Goal: Information Seeking & Learning: Learn about a topic

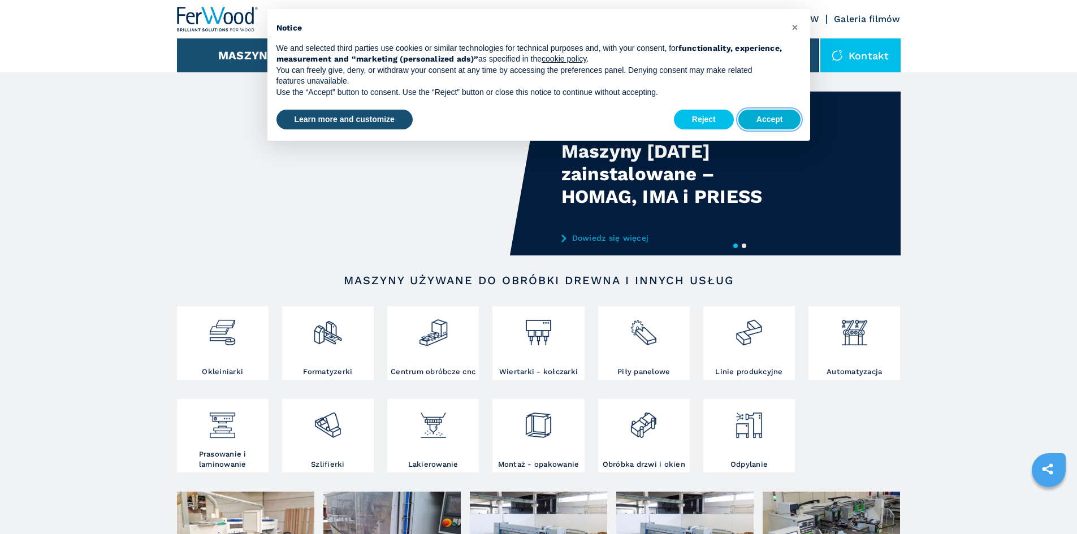
drag, startPoint x: 768, startPoint y: 121, endPoint x: 760, endPoint y: 130, distance: 12.4
click at [769, 120] on button "Accept" at bounding box center [770, 120] width 63 height 20
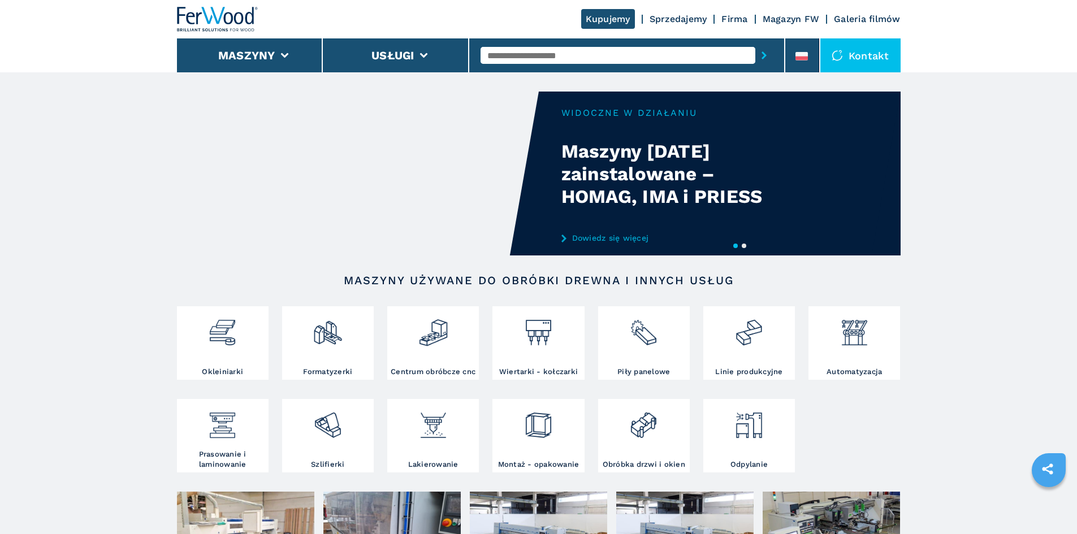
click at [558, 56] on input "text" at bounding box center [618, 55] width 275 height 17
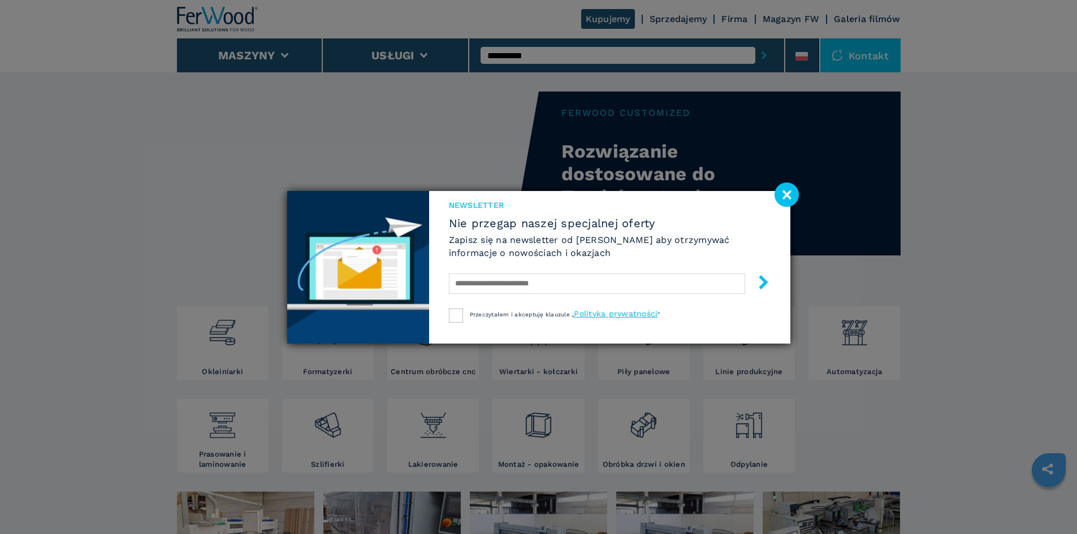
type input "**********"
click at [783, 198] on image at bounding box center [787, 195] width 24 height 24
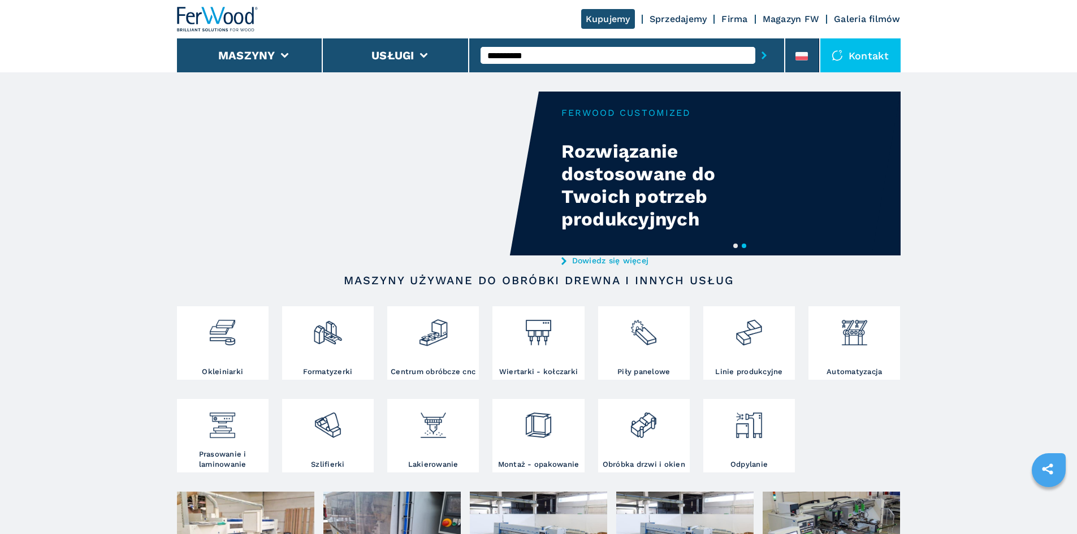
click at [581, 61] on input "**********" at bounding box center [618, 55] width 275 height 17
click at [756, 42] on button "submit-button" at bounding box center [765, 55] width 18 height 26
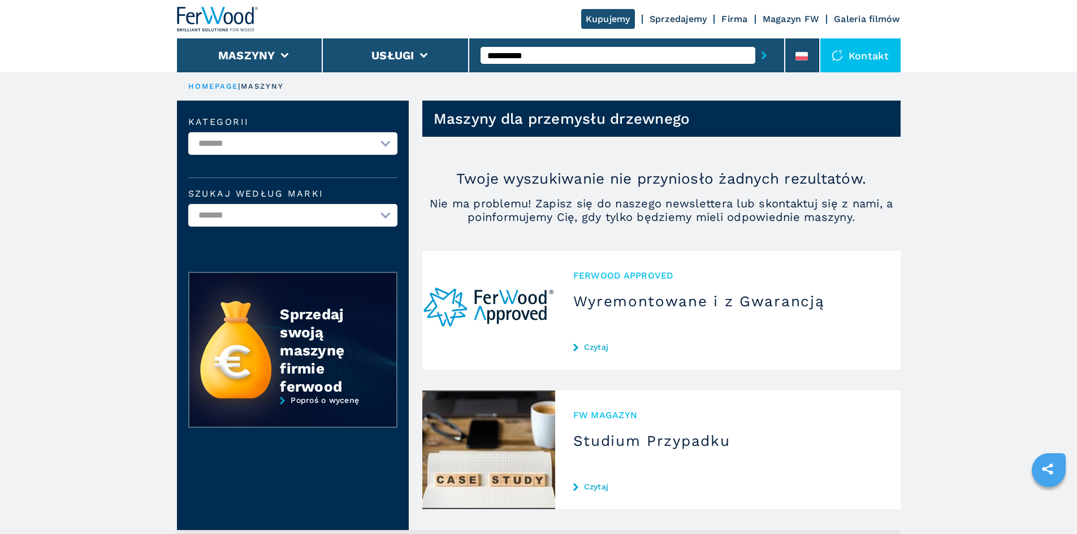
drag, startPoint x: 531, startPoint y: 56, endPoint x: 513, endPoint y: 56, distance: 18.1
click at [513, 56] on input "**********" at bounding box center [618, 55] width 275 height 17
click at [756, 42] on button "submit-button" at bounding box center [765, 55] width 18 height 26
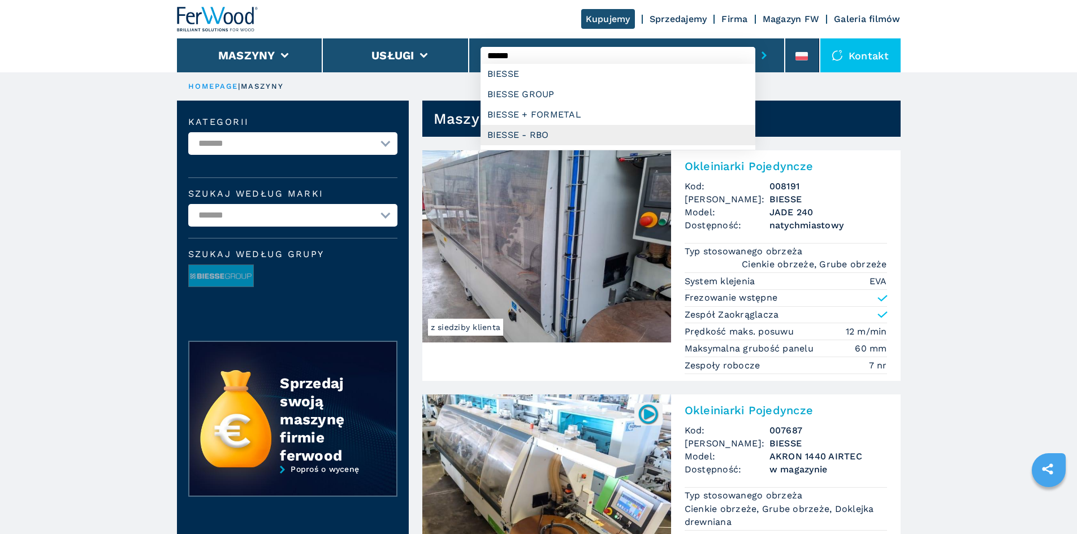
click at [524, 135] on div "BIESSE - RBO" at bounding box center [618, 135] width 275 height 20
type input "**********"
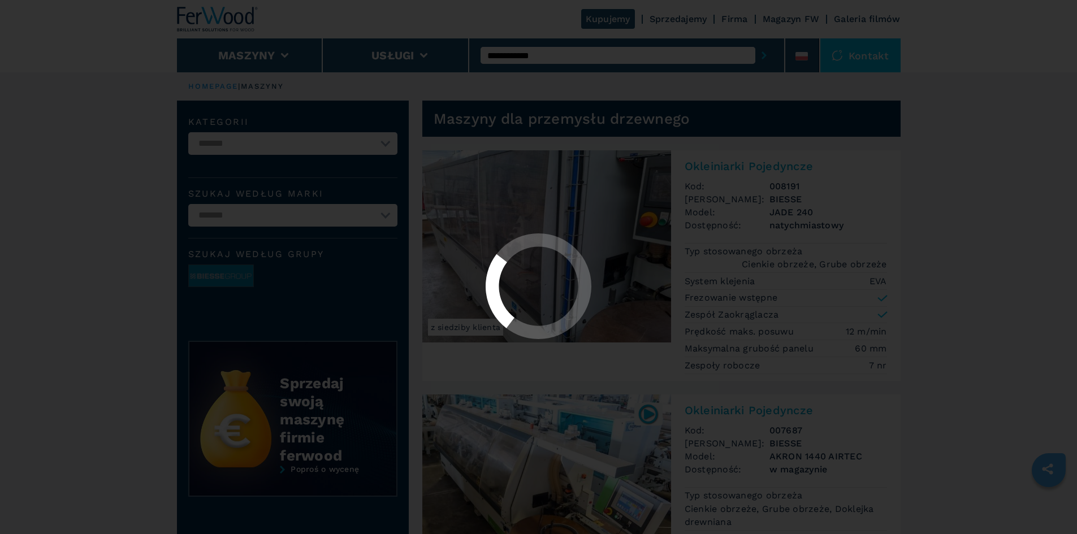
select select "**********"
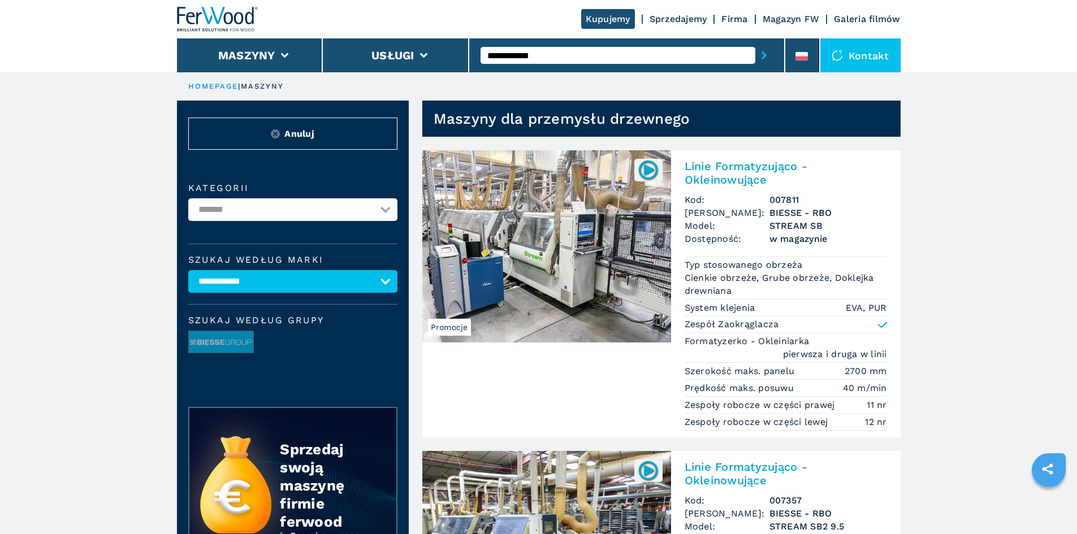
drag, startPoint x: 553, startPoint y: 56, endPoint x: 523, endPoint y: 58, distance: 30.0
click at [523, 58] on input "**********" at bounding box center [618, 55] width 275 height 17
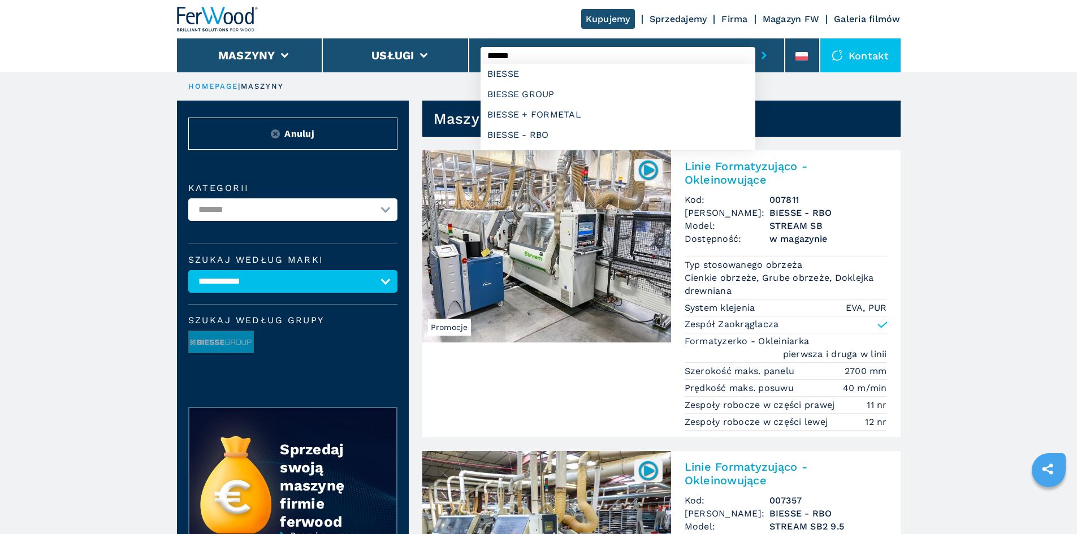
type input "******"
click at [756, 42] on button "submit-button" at bounding box center [765, 55] width 18 height 26
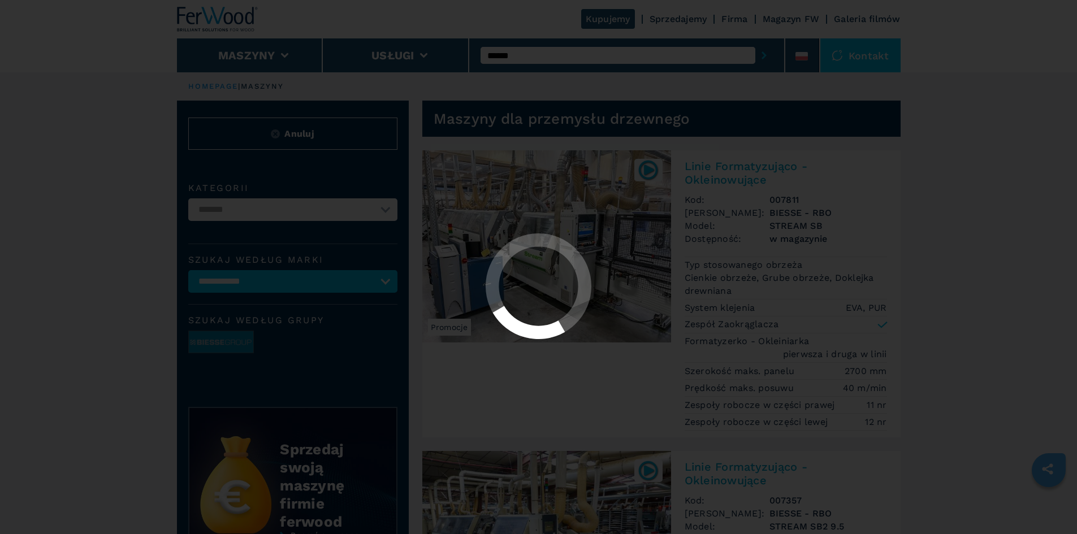
select select
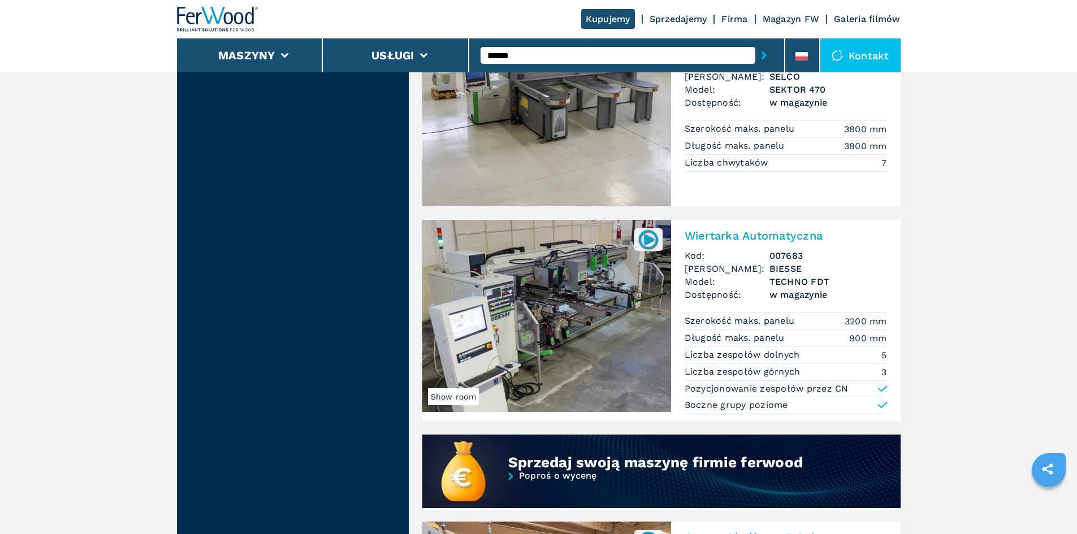
scroll to position [679, 0]
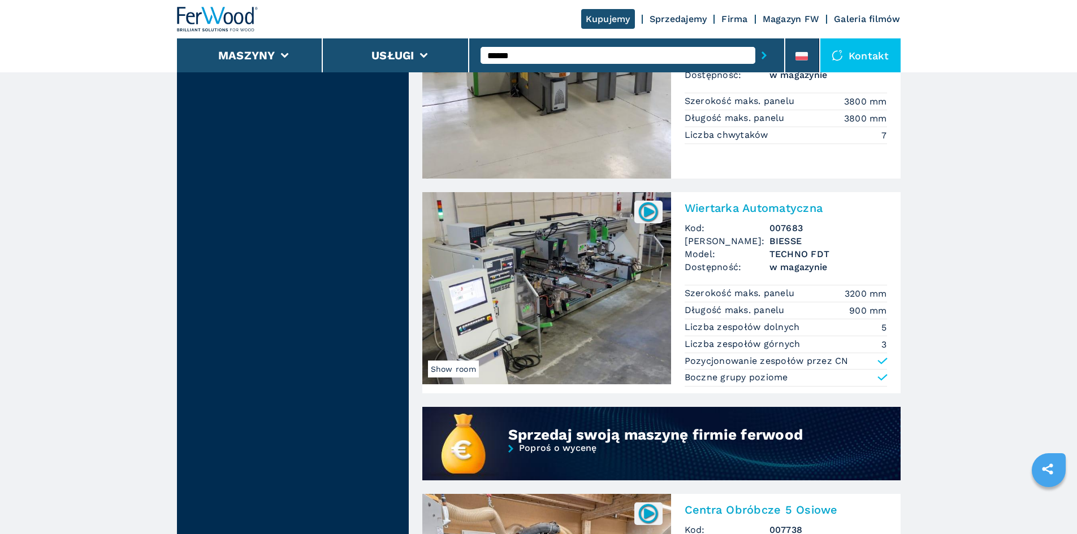
click at [749, 206] on h2 "Wiertarka Automatyczna" at bounding box center [786, 208] width 202 height 14
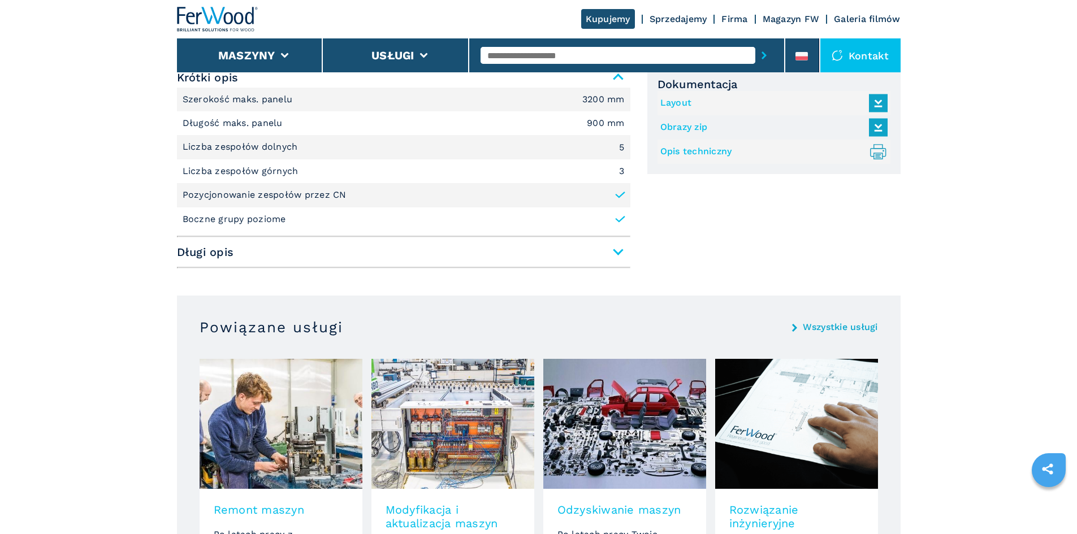
scroll to position [509, 0]
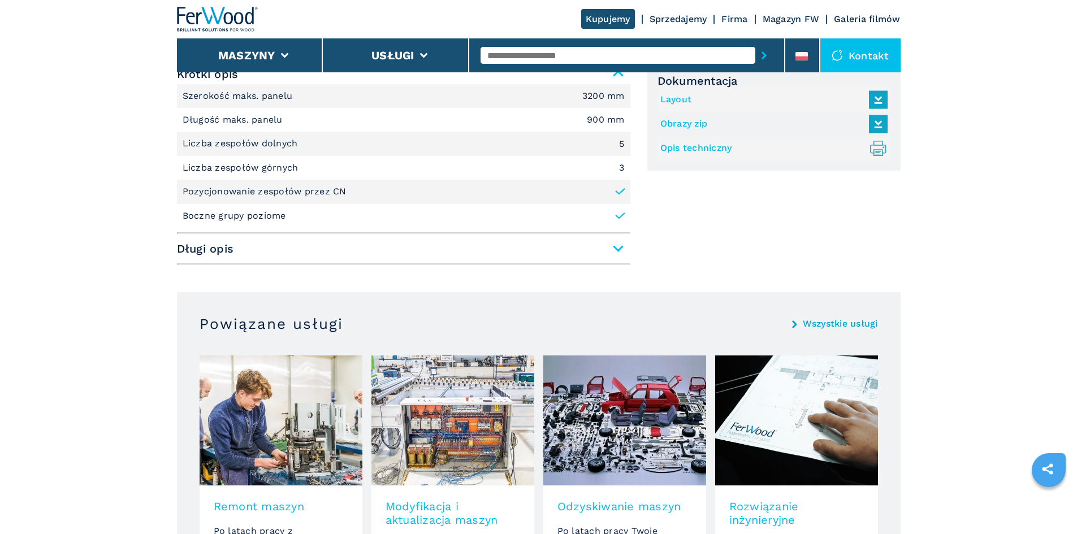
click at [545, 253] on span "Długi opis" at bounding box center [404, 249] width 454 height 20
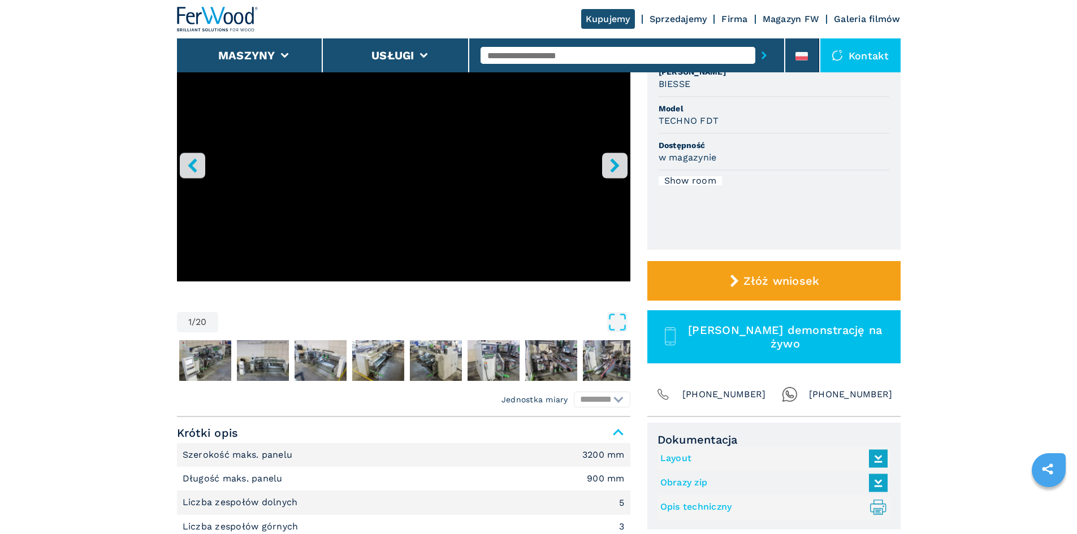
scroll to position [113, 0]
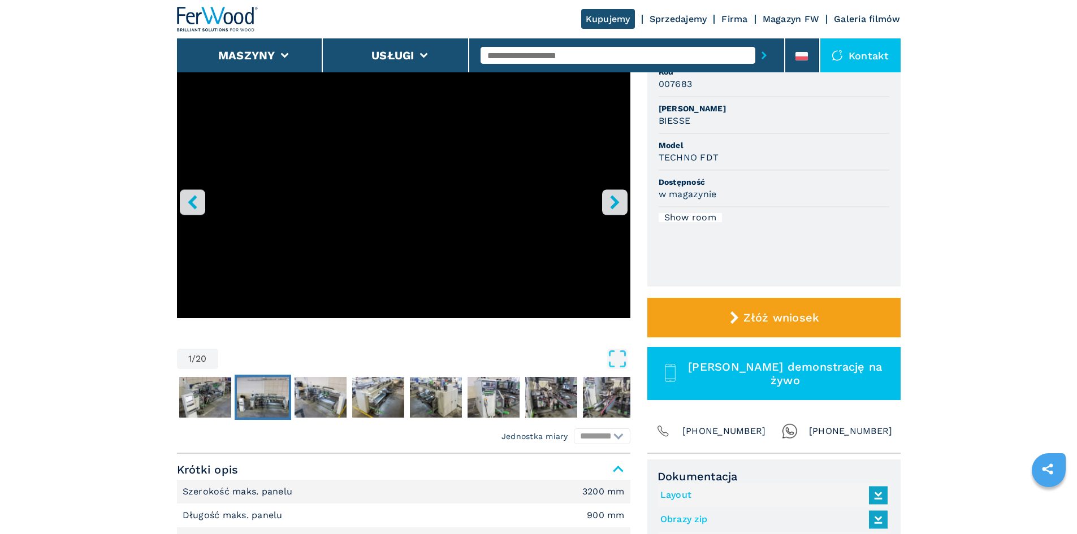
click at [265, 394] on img "Go to Slide 3" at bounding box center [263, 397] width 52 height 41
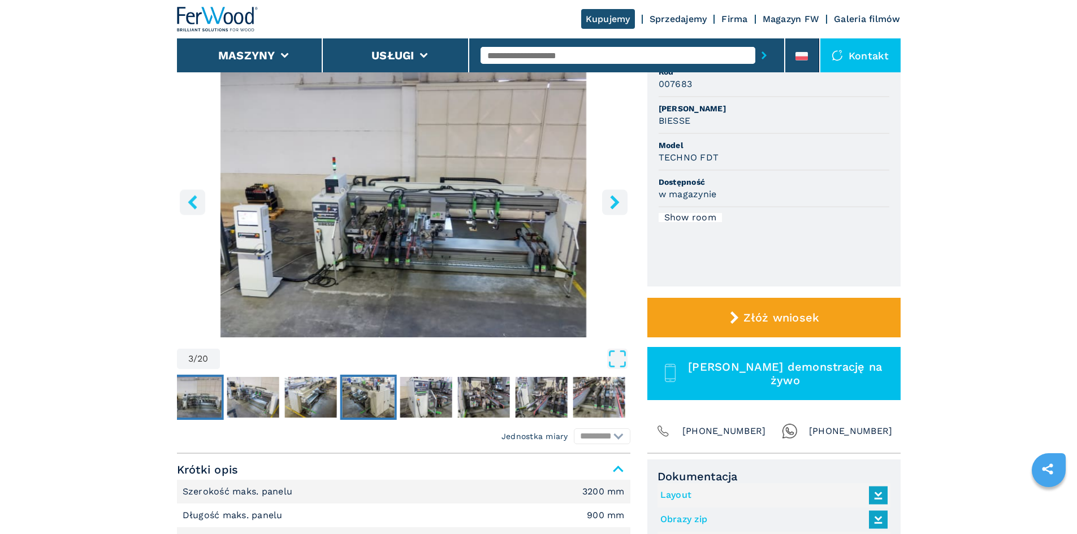
click at [368, 400] on img "Go to Slide 6" at bounding box center [368, 397] width 52 height 41
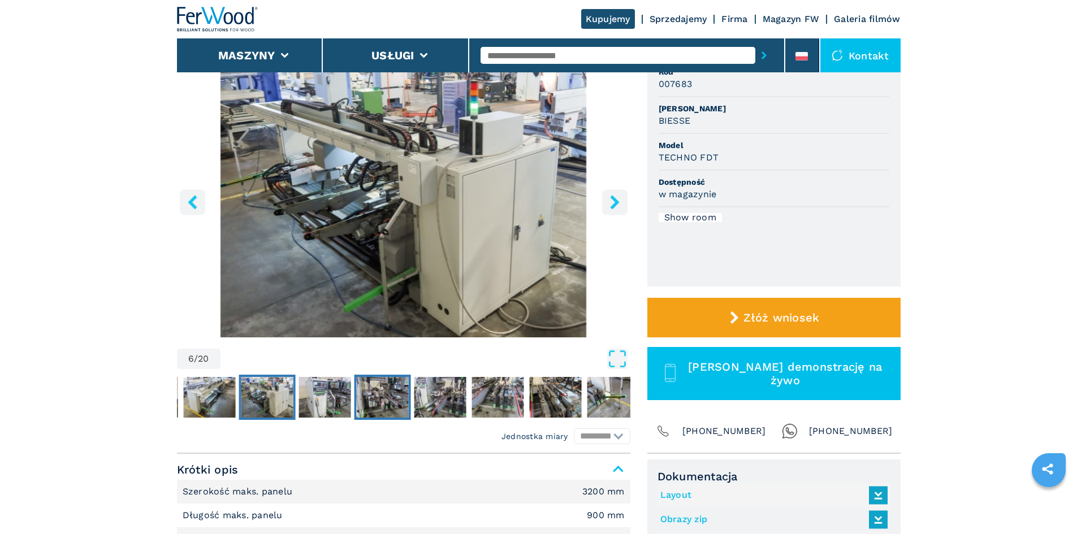
click at [386, 399] on img "Go to Slide 8" at bounding box center [382, 397] width 52 height 41
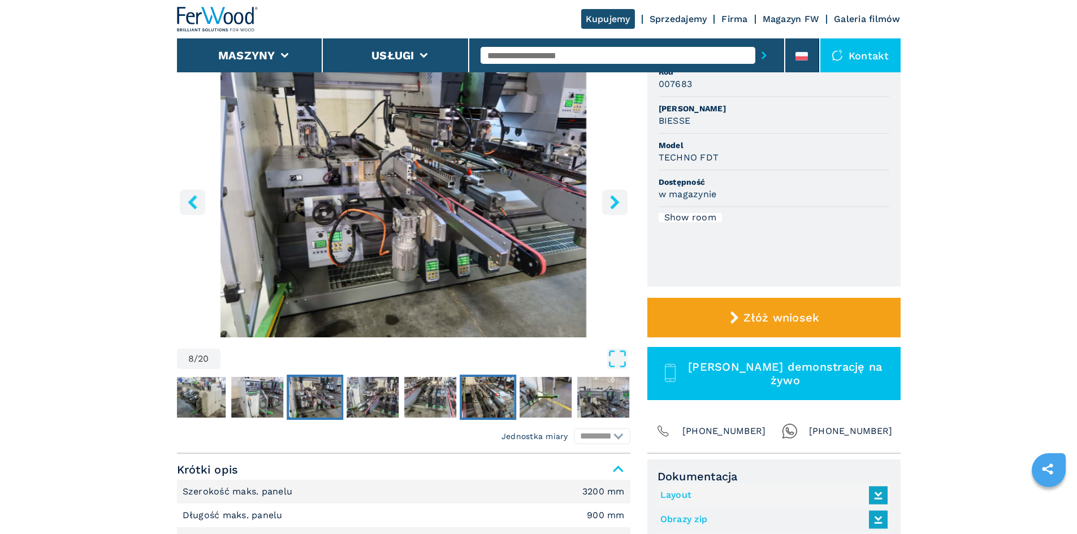
click at [482, 392] on img "Go to Slide 11" at bounding box center [488, 397] width 52 height 41
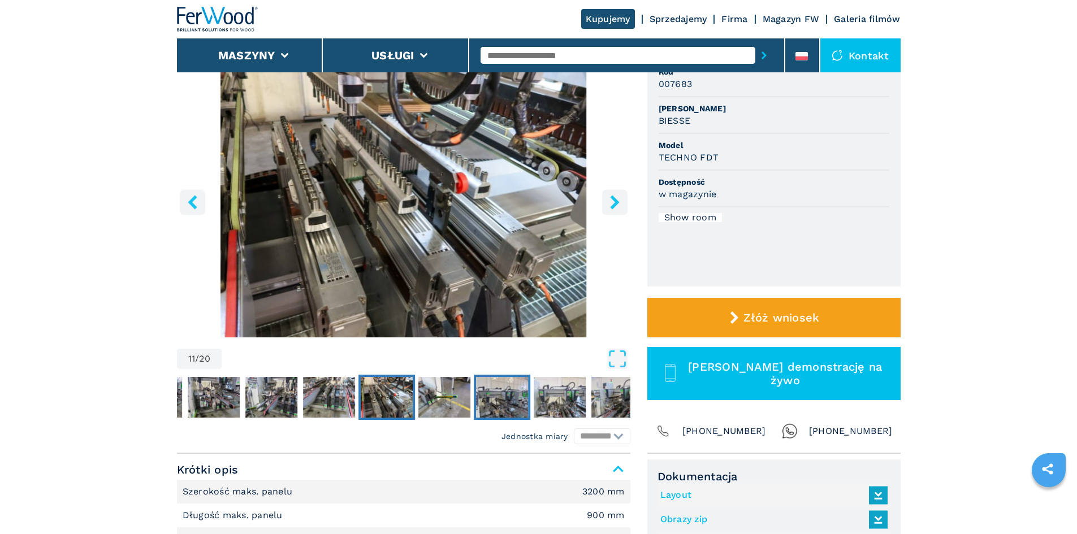
click at [508, 392] on img "Go to Slide 13" at bounding box center [502, 397] width 52 height 41
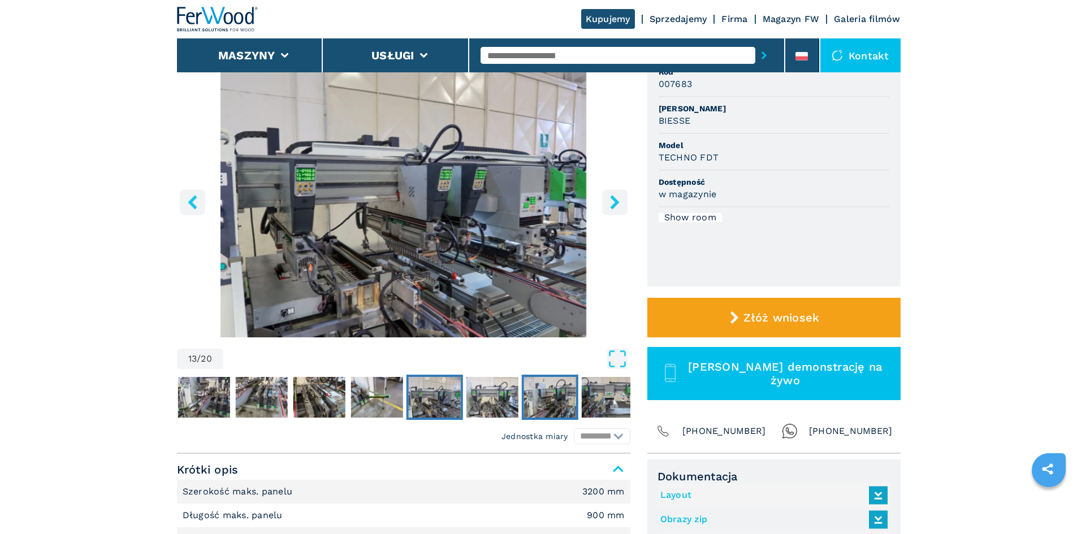
click at [540, 396] on img "Go to Slide 15" at bounding box center [550, 397] width 52 height 41
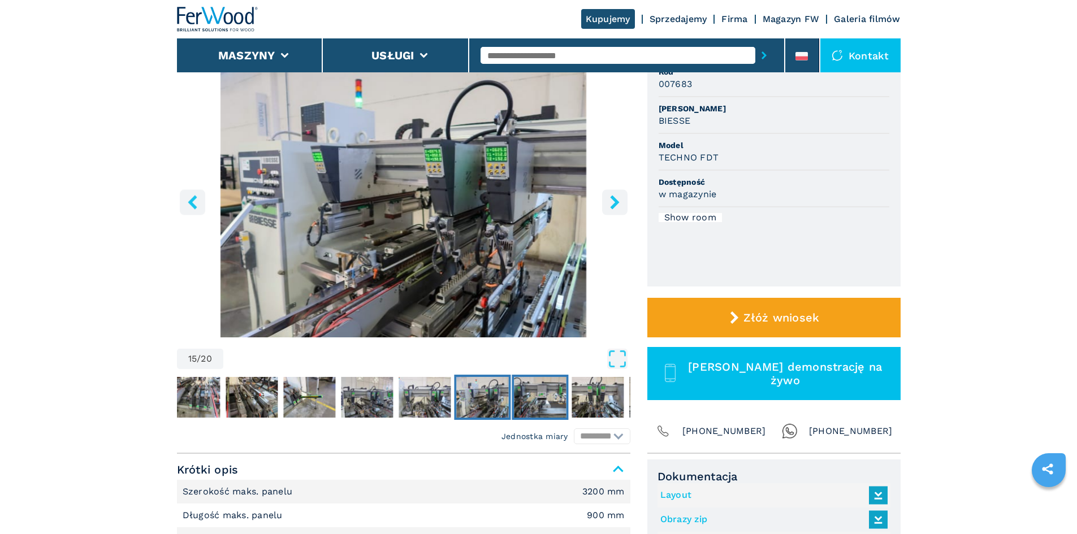
click at [549, 397] on img "Go to Slide 16" at bounding box center [540, 397] width 52 height 41
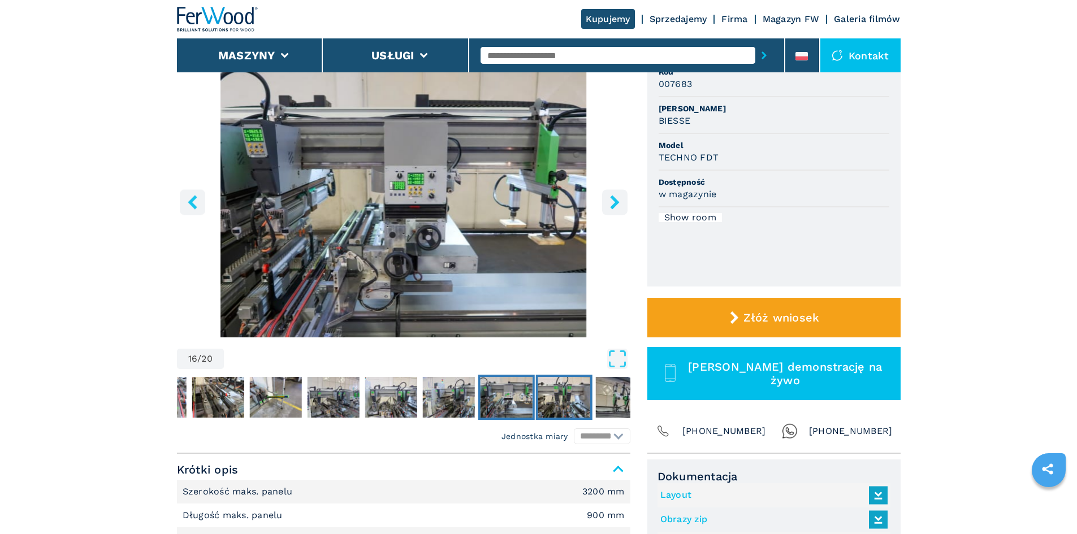
click at [568, 397] on img "Go to Slide 17" at bounding box center [564, 397] width 52 height 41
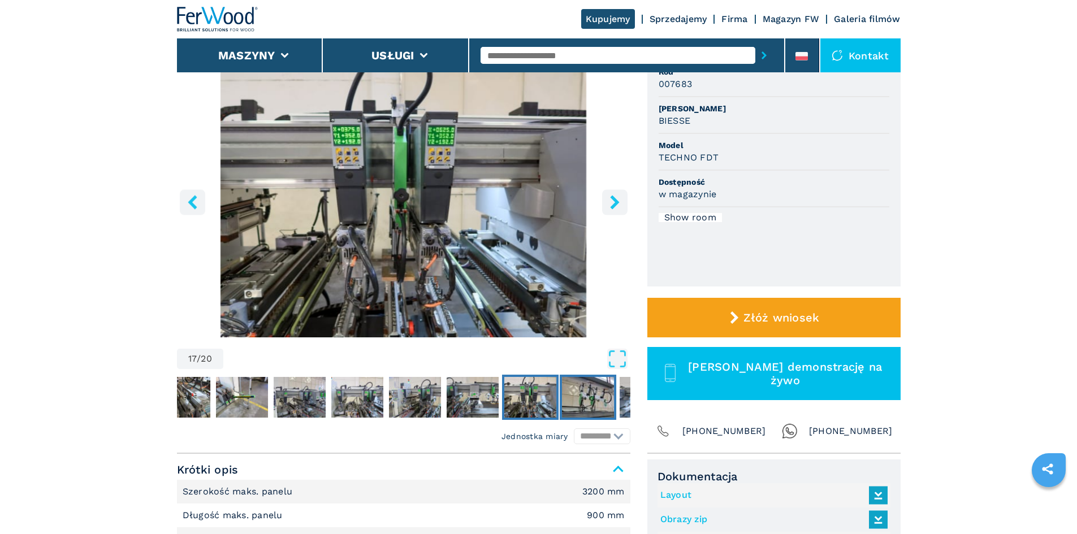
click at [594, 397] on img "Go to Slide 18" at bounding box center [588, 397] width 52 height 41
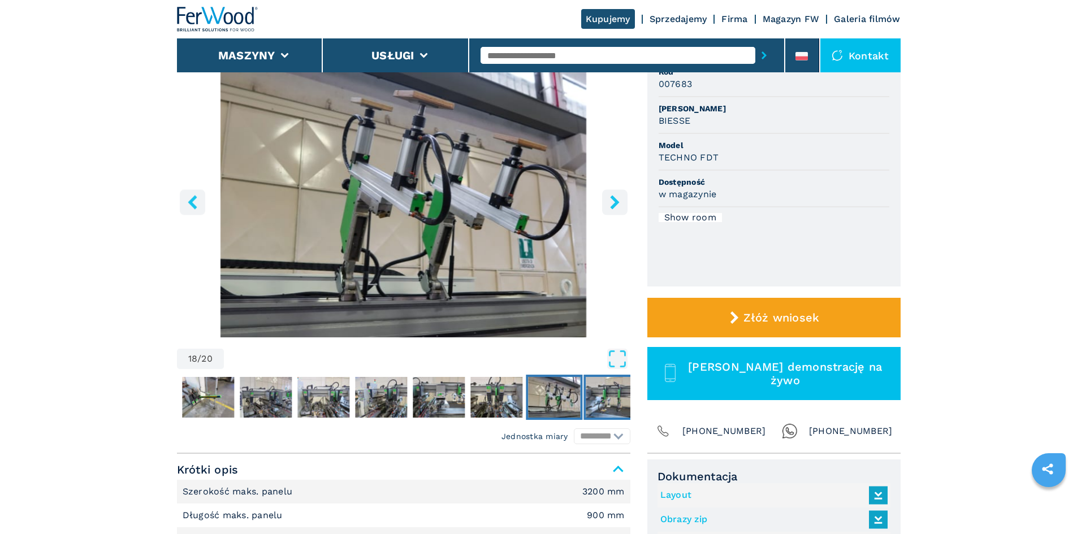
click at [605, 395] on img "Go to Slide 19" at bounding box center [612, 397] width 52 height 41
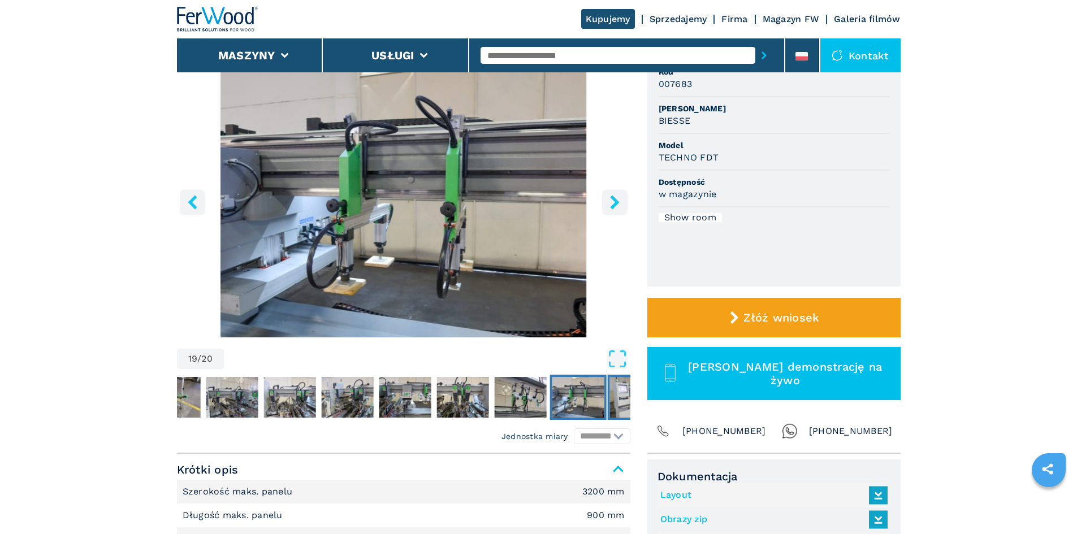
click at [626, 386] on img "Go to Slide 20" at bounding box center [636, 397] width 52 height 41
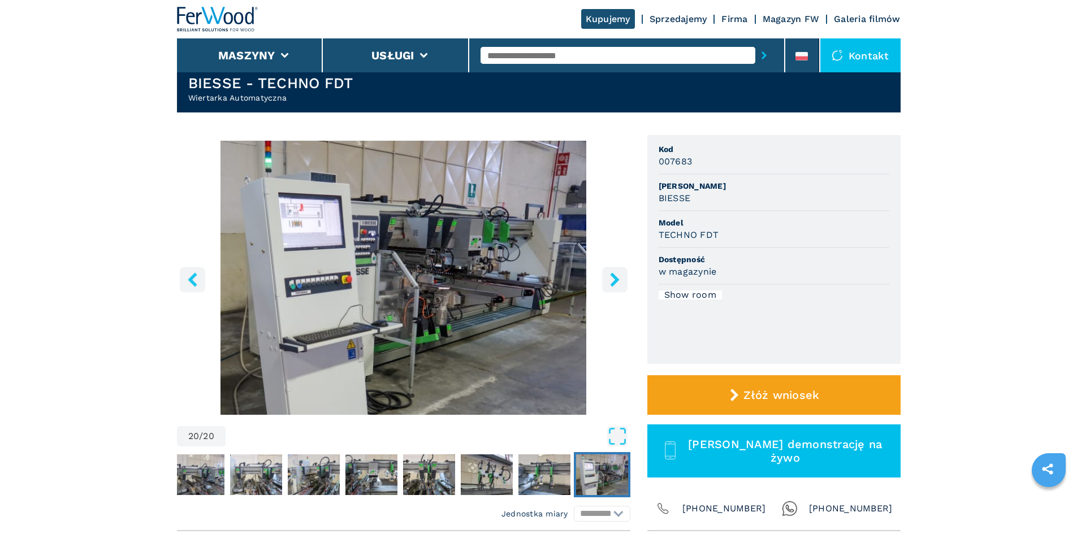
scroll to position [170, 0]
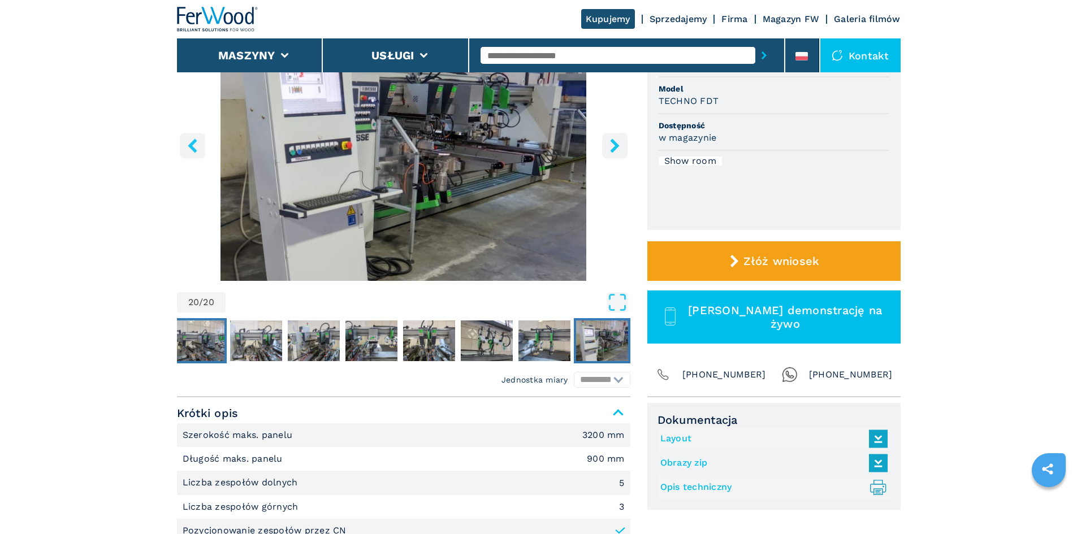
click at [199, 345] on img "Go to Slide 13" at bounding box center [199, 341] width 52 height 41
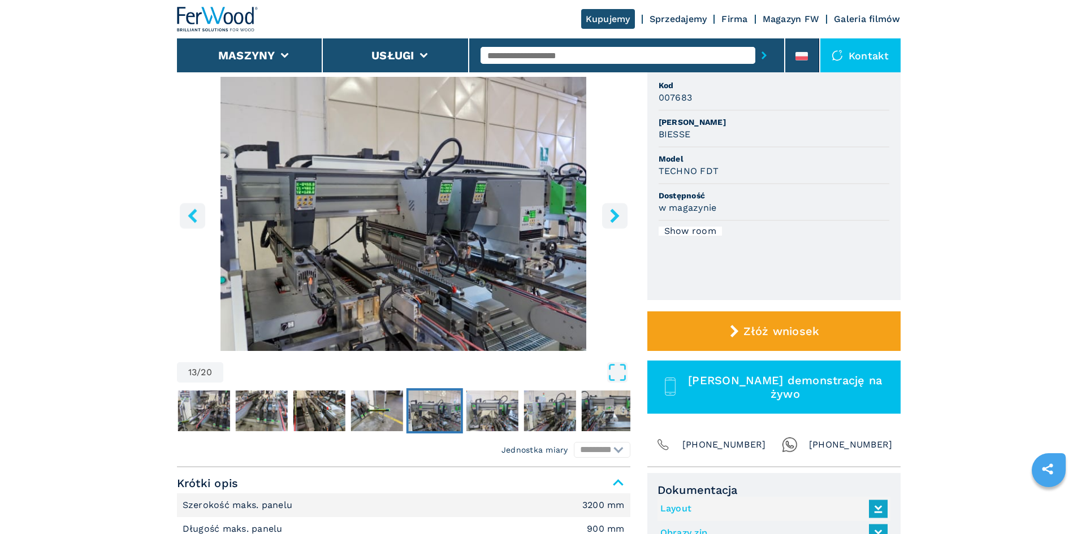
scroll to position [0, 0]
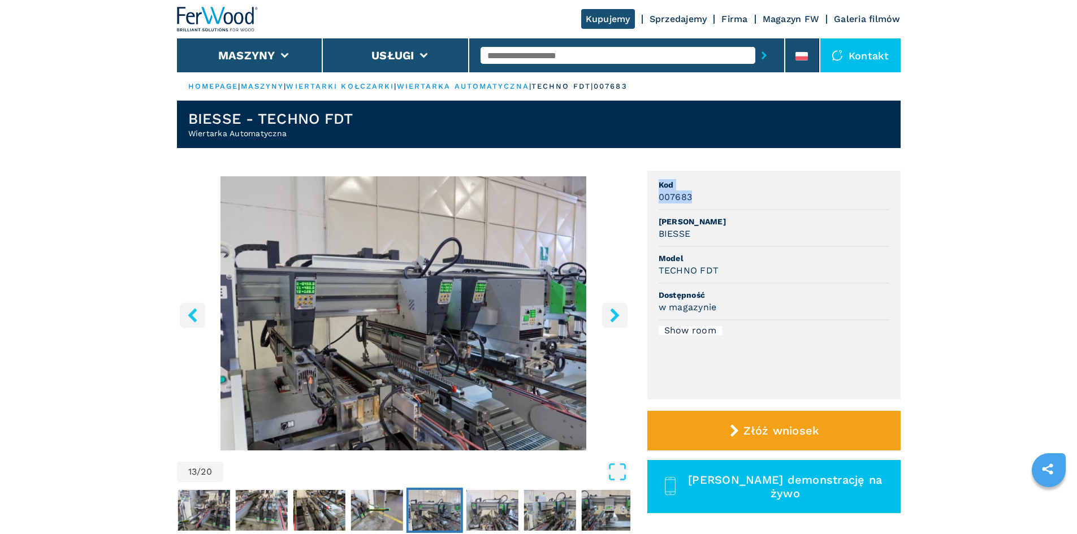
drag, startPoint x: 699, startPoint y: 204, endPoint x: 638, endPoint y: 204, distance: 60.5
click at [638, 204] on div "**********" at bounding box center [539, 369] width 724 height 396
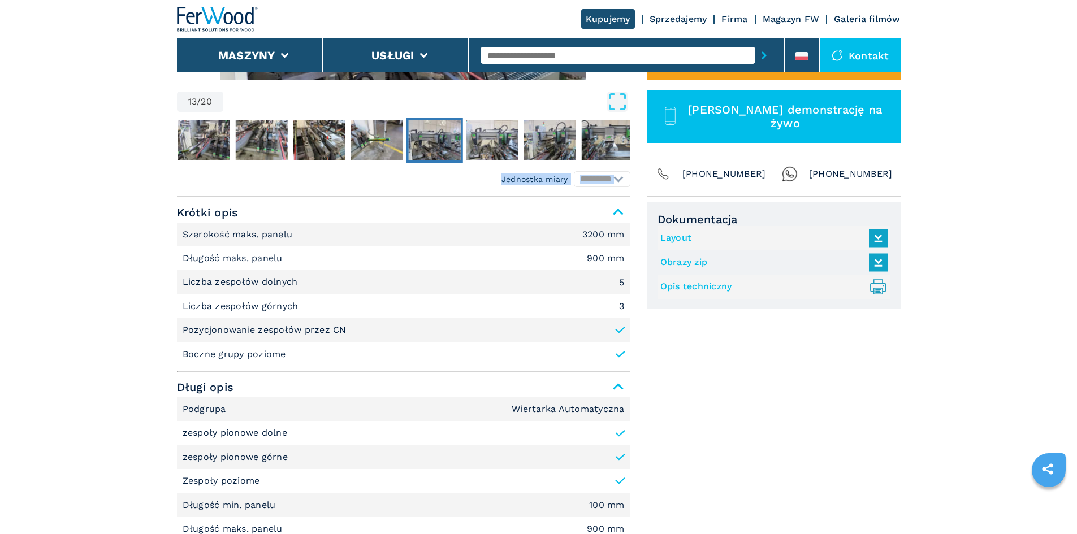
scroll to position [452, 0]
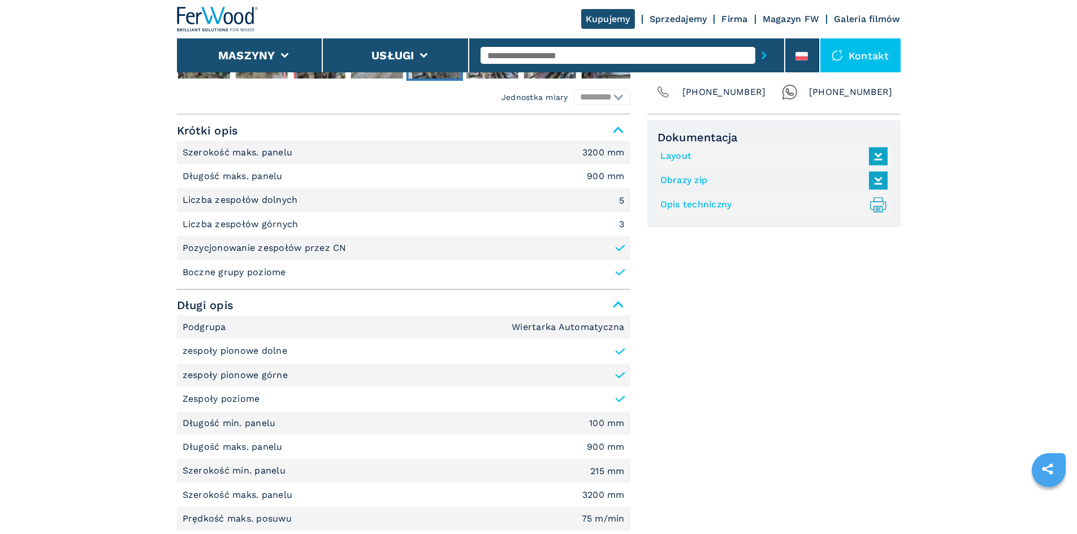
click at [701, 206] on link "Opis techniczny .prefix__st0{stroke-linecap:round;stroke-linejoin:round}.prefix…" at bounding box center [772, 205] width 222 height 19
drag, startPoint x: 804, startPoint y: 347, endPoint x: 799, endPoint y: 344, distance: 6.6
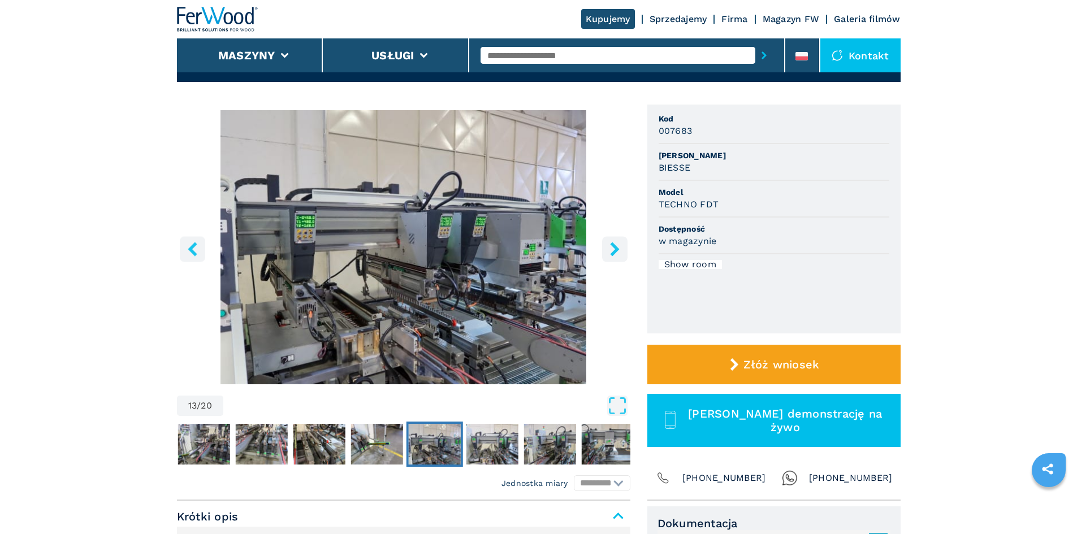
scroll to position [170, 0]
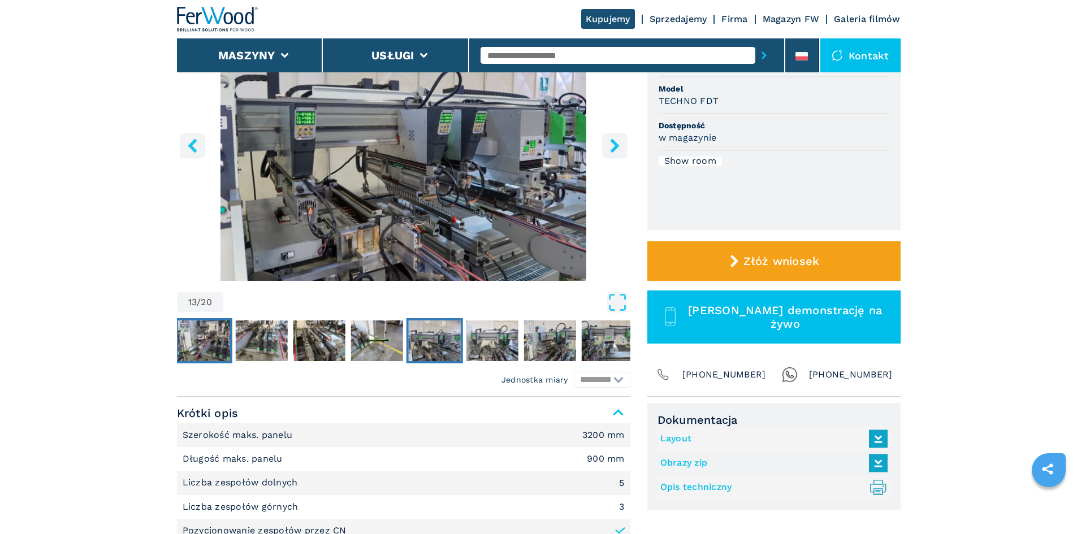
click at [216, 338] on img "Go to Slide 9" at bounding box center [204, 341] width 52 height 41
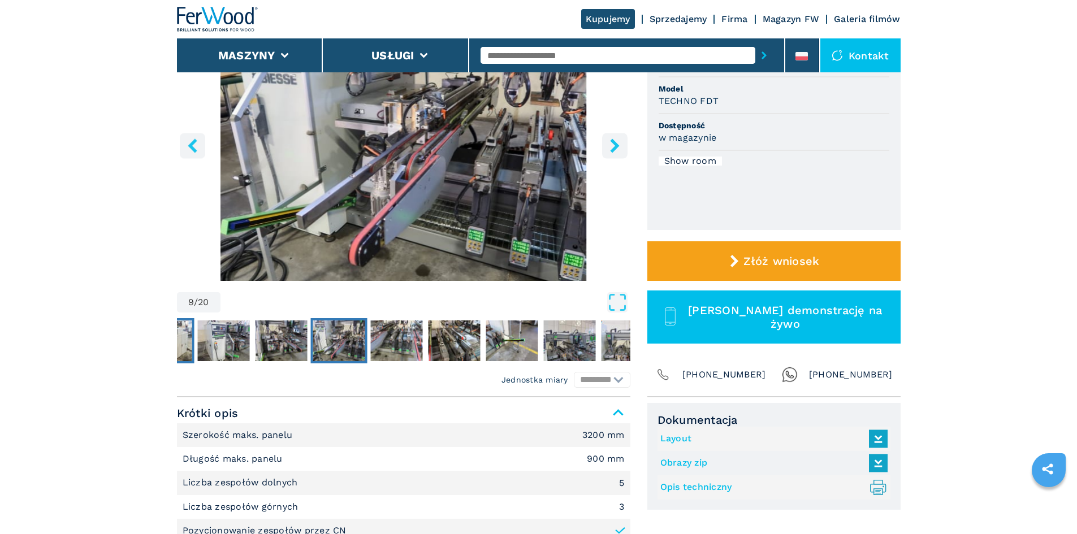
click at [188, 340] on img "Go to Slide 6" at bounding box center [166, 341] width 52 height 41
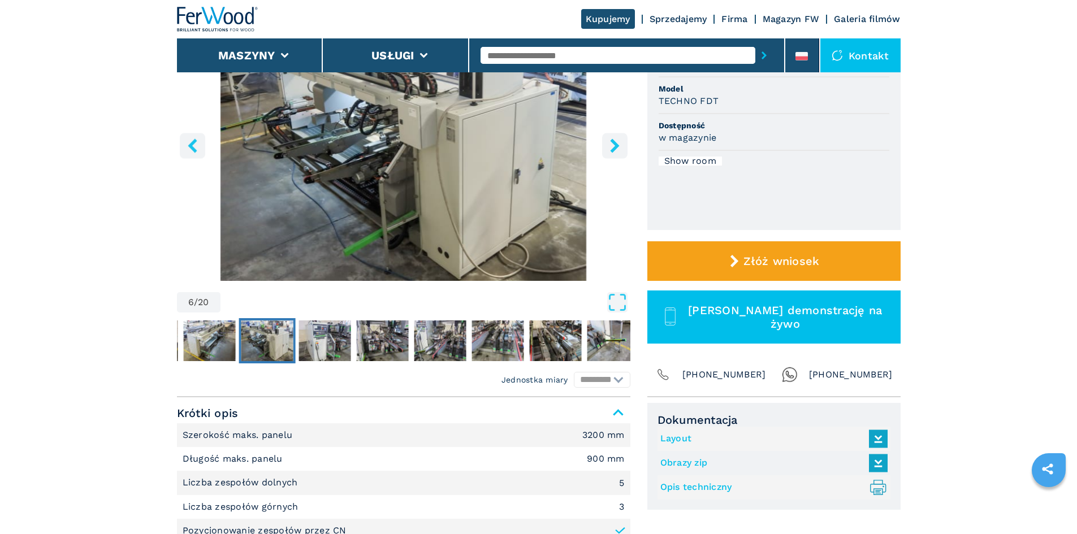
click at [191, 146] on icon "left-button" at bounding box center [192, 146] width 9 height 14
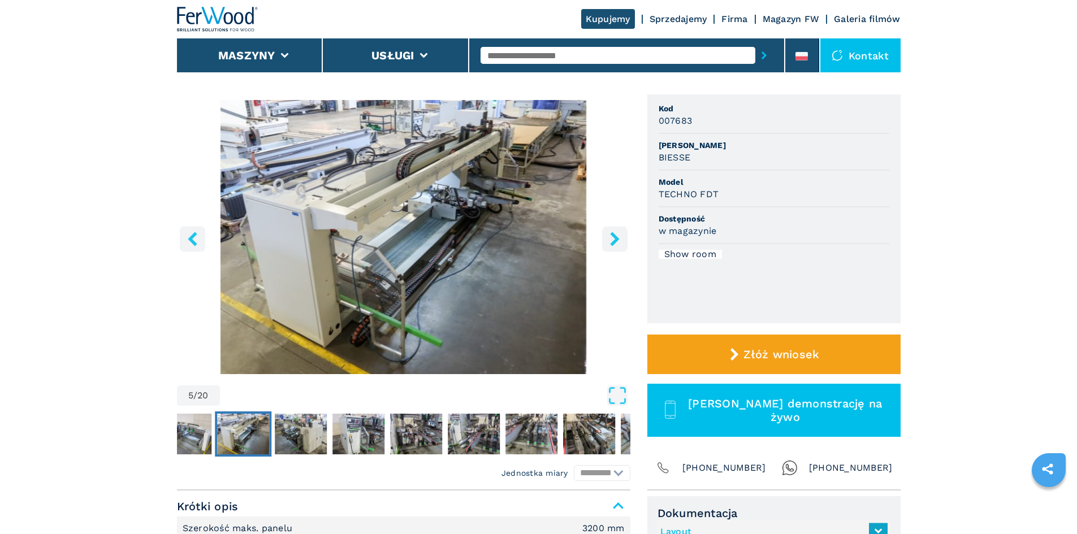
scroll to position [0, 0]
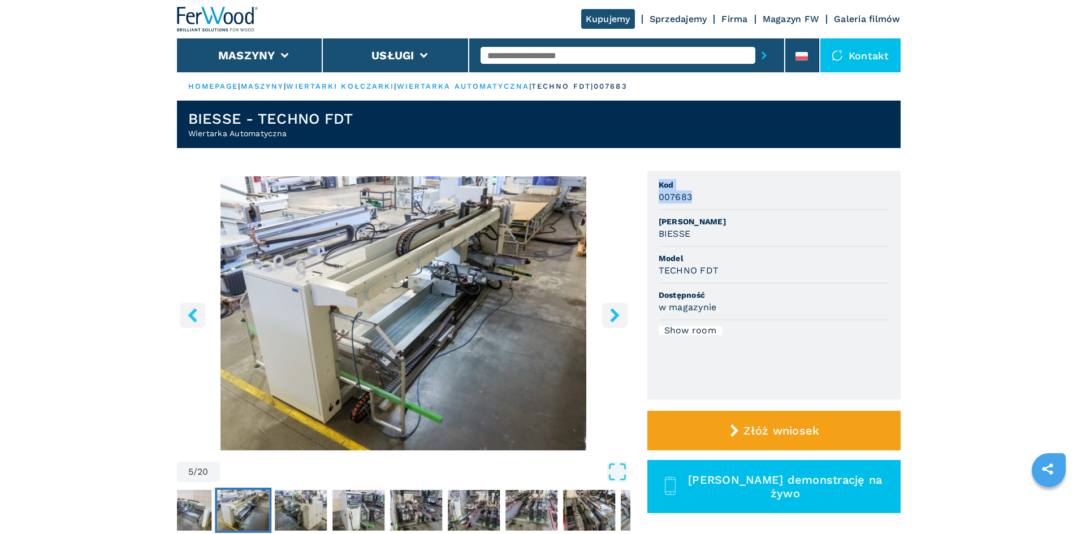
drag, startPoint x: 701, startPoint y: 196, endPoint x: 614, endPoint y: 200, distance: 86.6
click at [614, 200] on div "**********" at bounding box center [539, 369] width 724 height 396
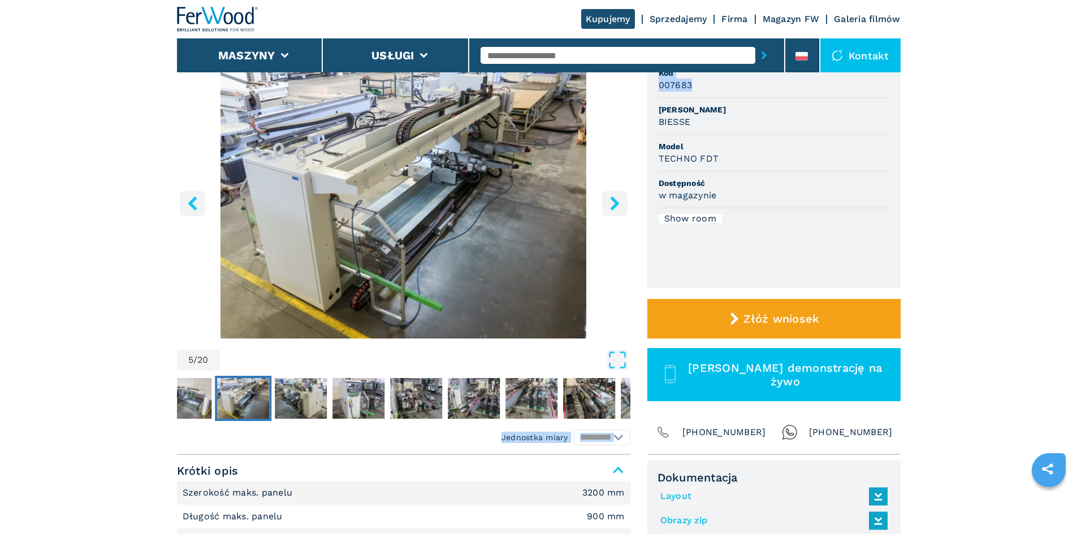
scroll to position [113, 0]
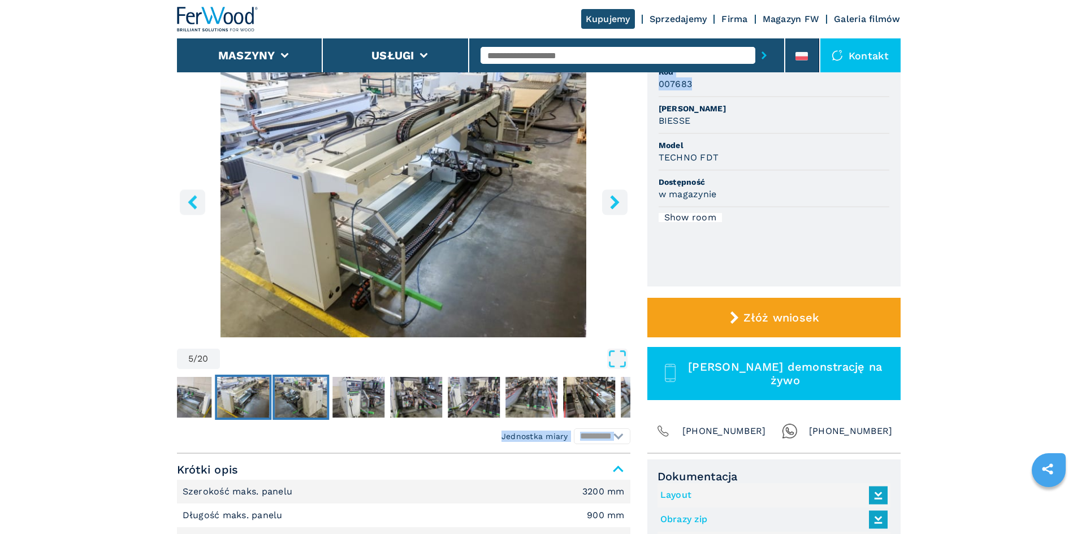
click at [287, 398] on img "Go to Slide 6" at bounding box center [301, 397] width 52 height 41
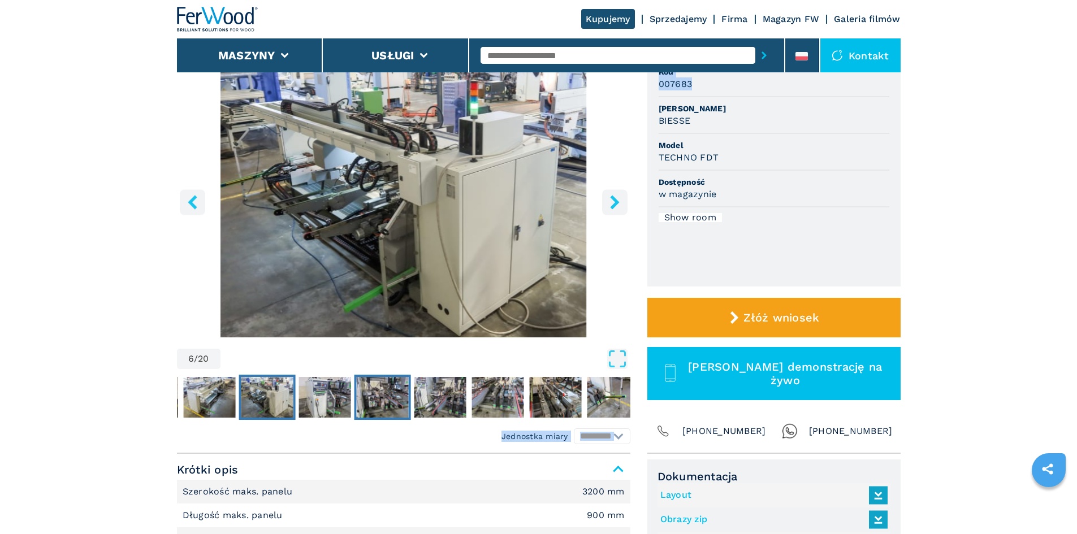
click at [395, 395] on img "Go to Slide 8" at bounding box center [382, 397] width 52 height 41
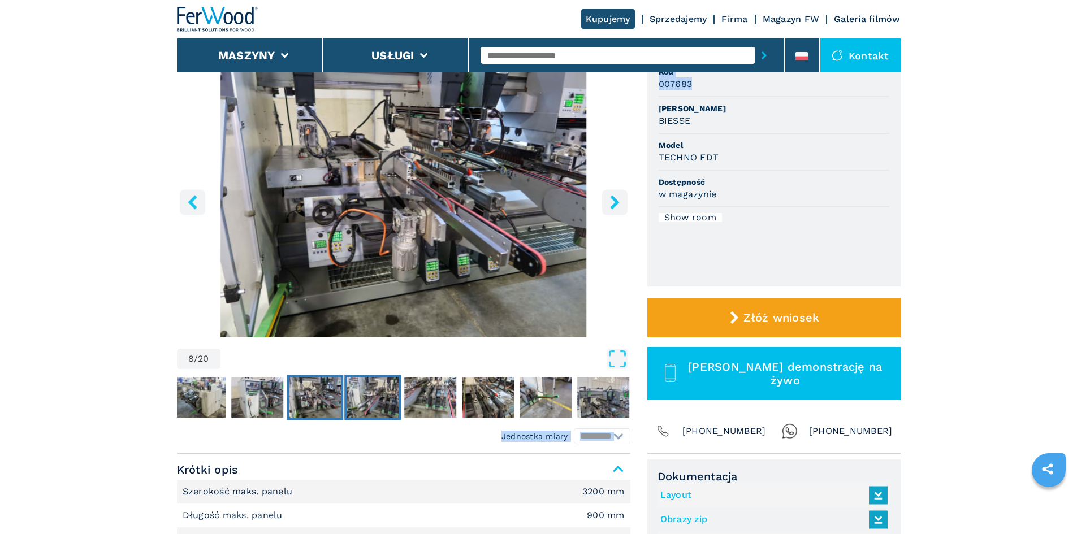
click at [387, 394] on img "Go to Slide 9" at bounding box center [373, 397] width 52 height 41
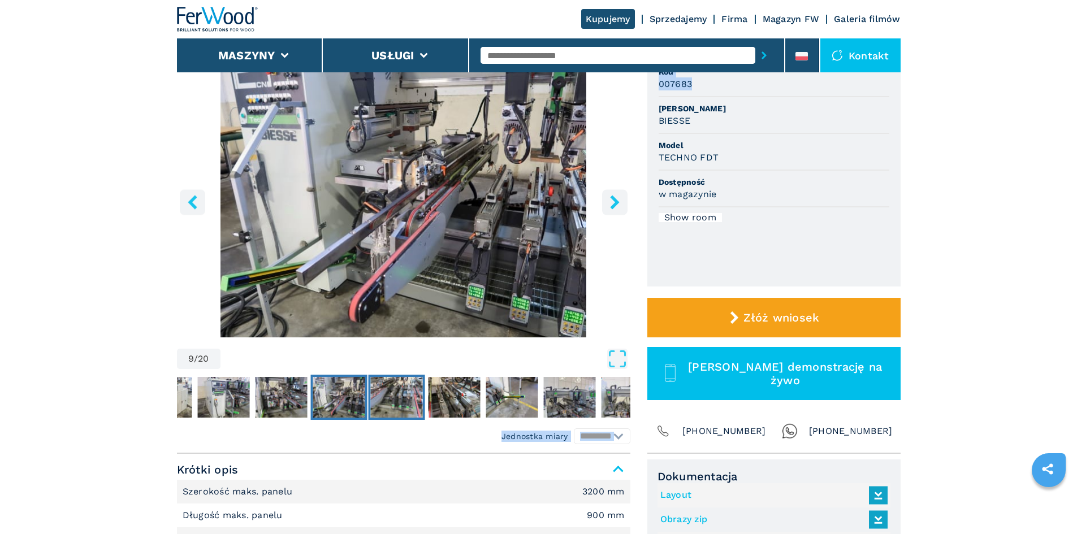
click at [385, 394] on img "Go to Slide 10" at bounding box center [396, 397] width 52 height 41
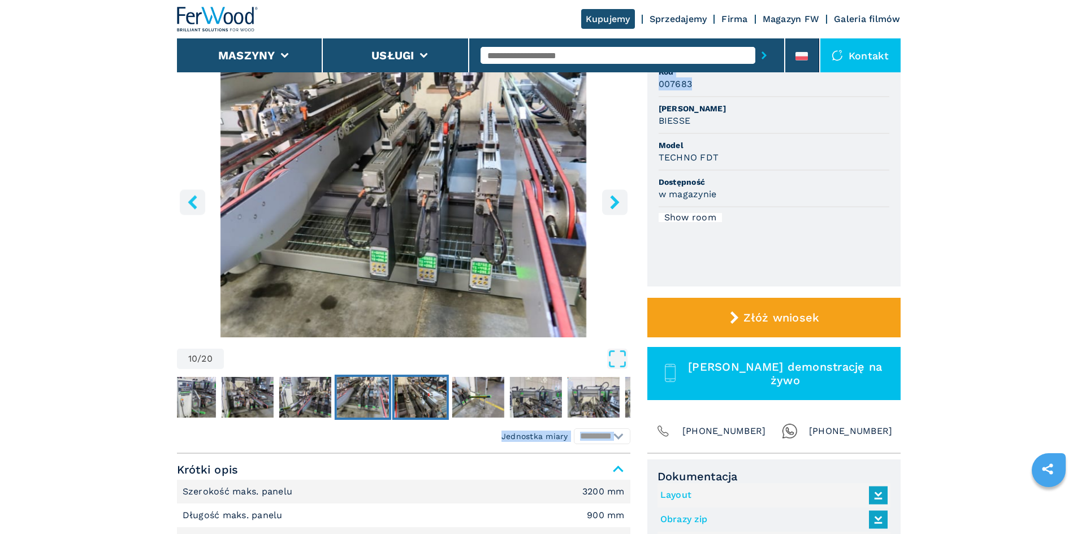
click at [429, 394] on img "Go to Slide 11" at bounding box center [420, 397] width 52 height 41
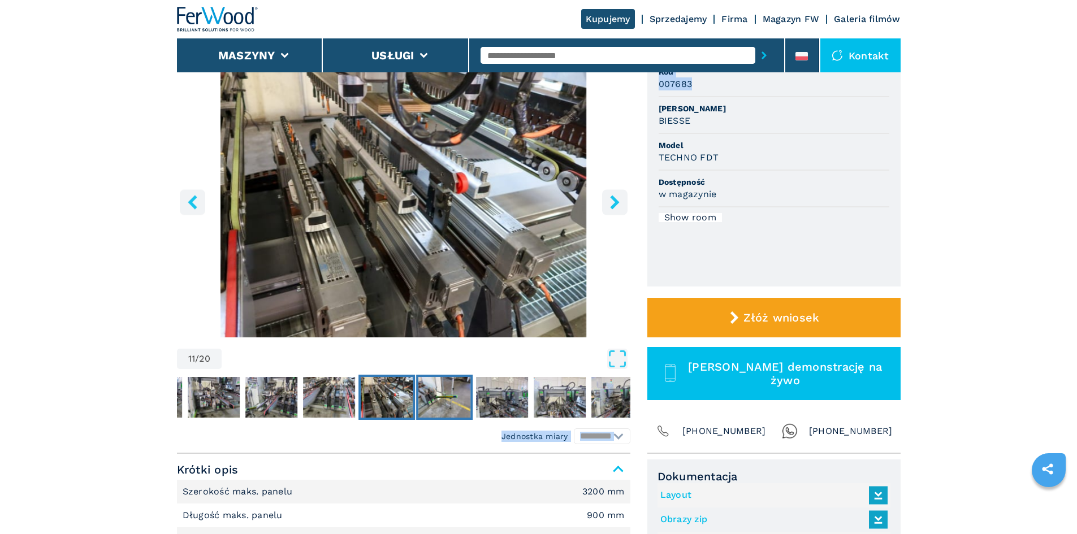
click at [446, 394] on img "Go to Slide 12" at bounding box center [445, 397] width 52 height 41
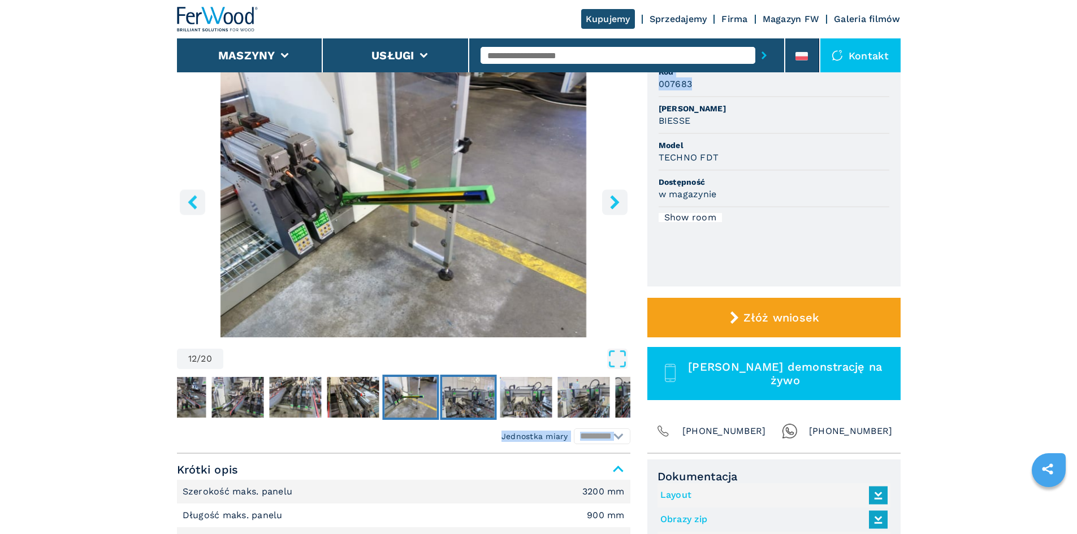
click at [471, 391] on img "Go to Slide 13" at bounding box center [468, 397] width 52 height 41
